Goal: Register for event/course

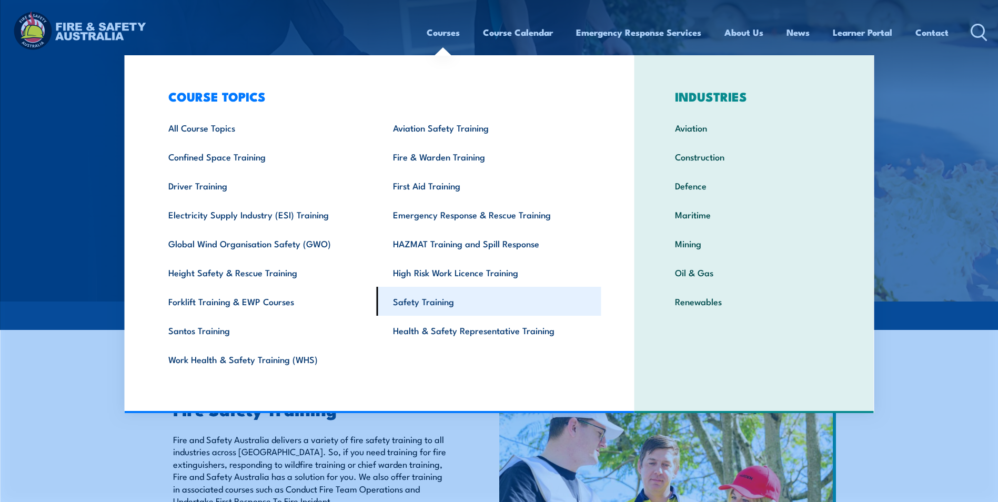
click at [457, 303] on link "Safety Training" at bounding box center [489, 301] width 225 height 29
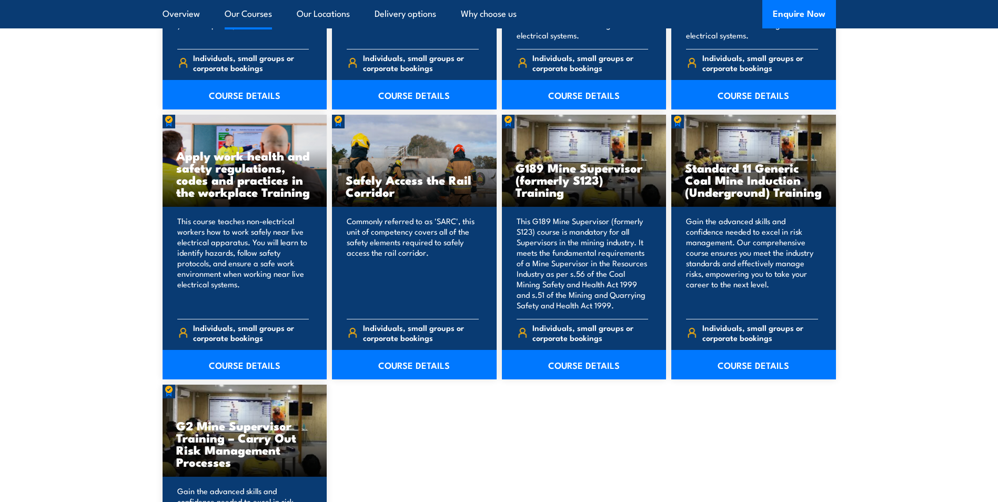
scroll to position [1421, 0]
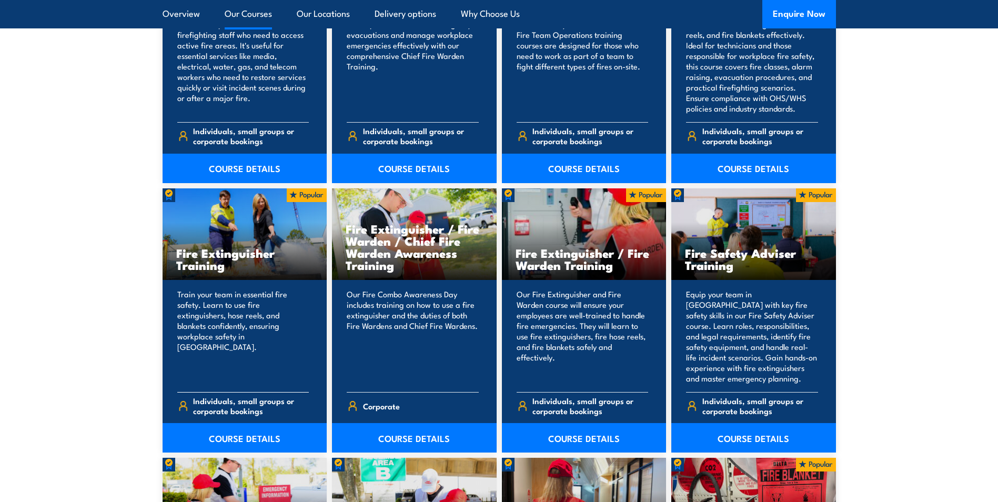
scroll to position [1052, 0]
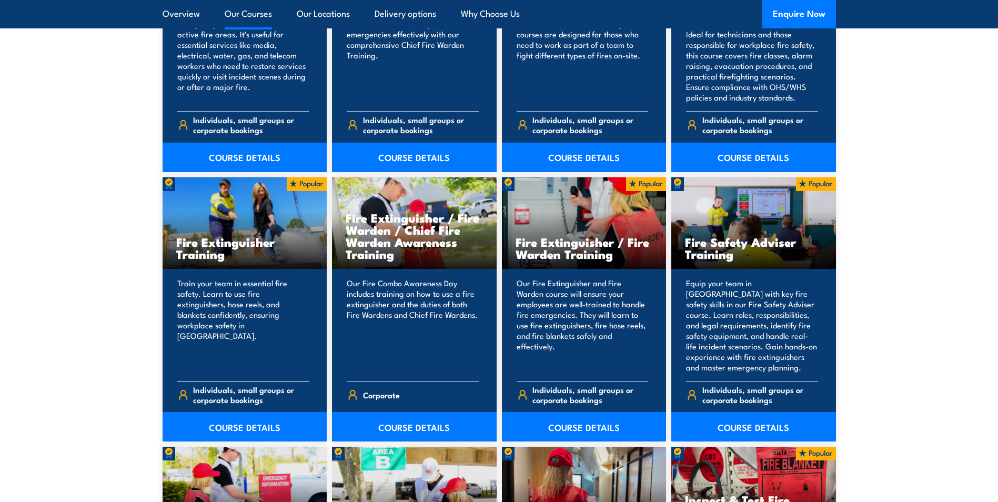
click at [225, 253] on h3 "Fire Extinguisher Training" at bounding box center [244, 248] width 137 height 24
click at [253, 431] on link "COURSE DETAILS" at bounding box center [245, 426] width 165 height 29
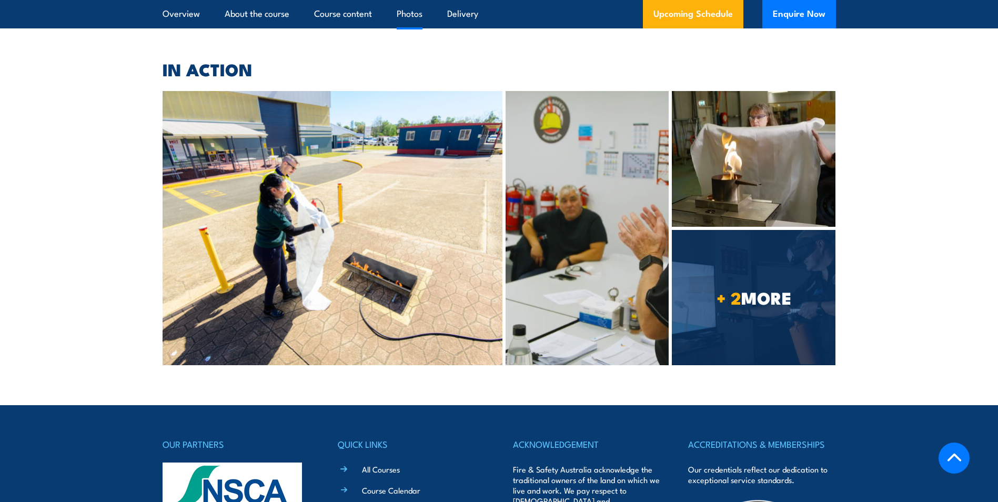
scroll to position [5262, 0]
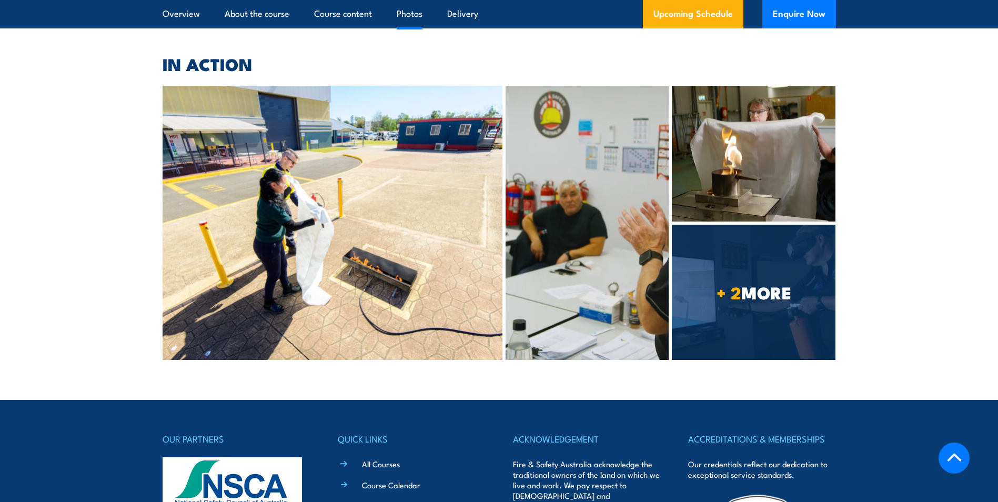
click at [410, 500] on link "Short Online Courses" at bounding box center [398, 505] width 73 height 11
